Goal: Task Accomplishment & Management: Manage account settings

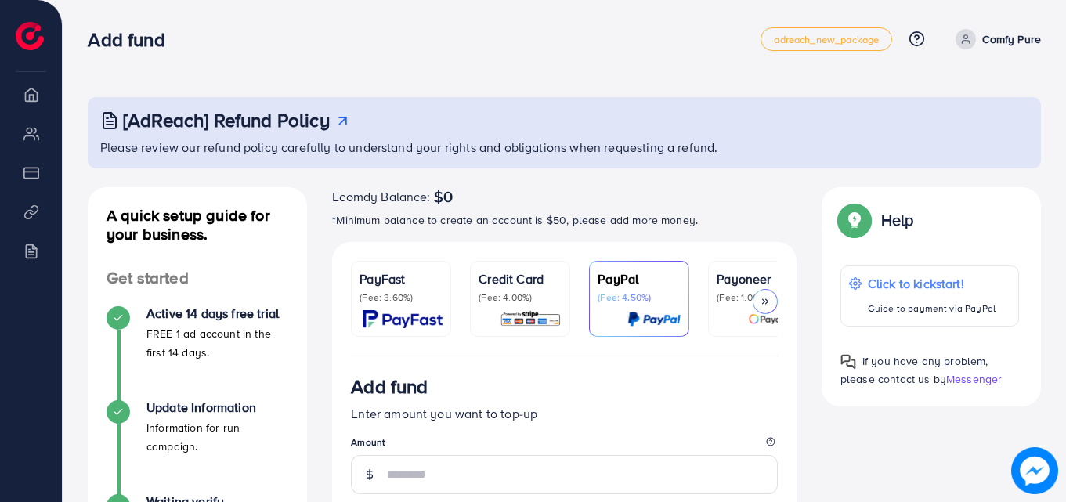
click at [515, 292] on p "(Fee: 4.00%)" at bounding box center [520, 297] width 83 height 13
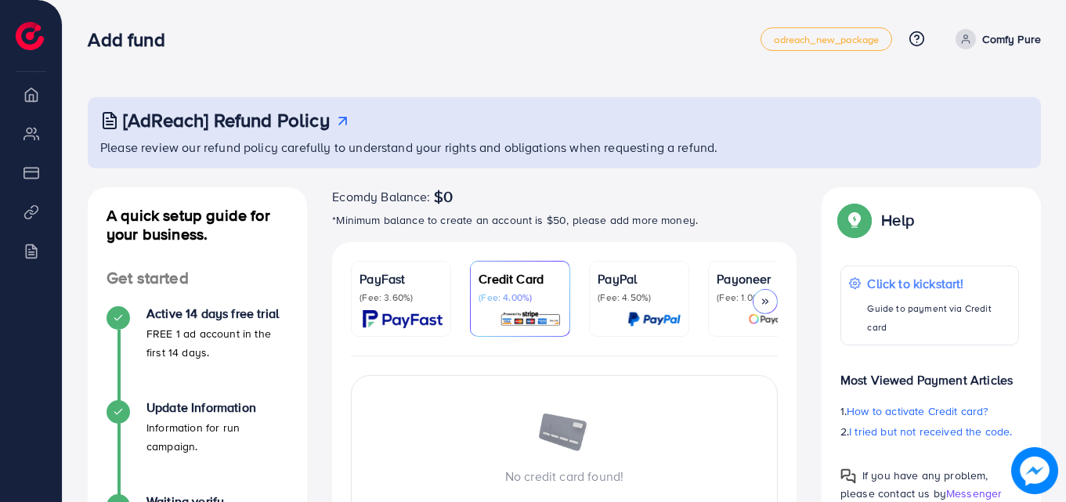
drag, startPoint x: 0, startPoint y: 0, endPoint x: 998, endPoint y: 59, distance: 999.8
click at [994, 41] on p "Comfy Pure" at bounding box center [1011, 39] width 59 height 19
click at [982, 97] on link "Log out" at bounding box center [966, 93] width 149 height 35
